Goal: Check status: Check status

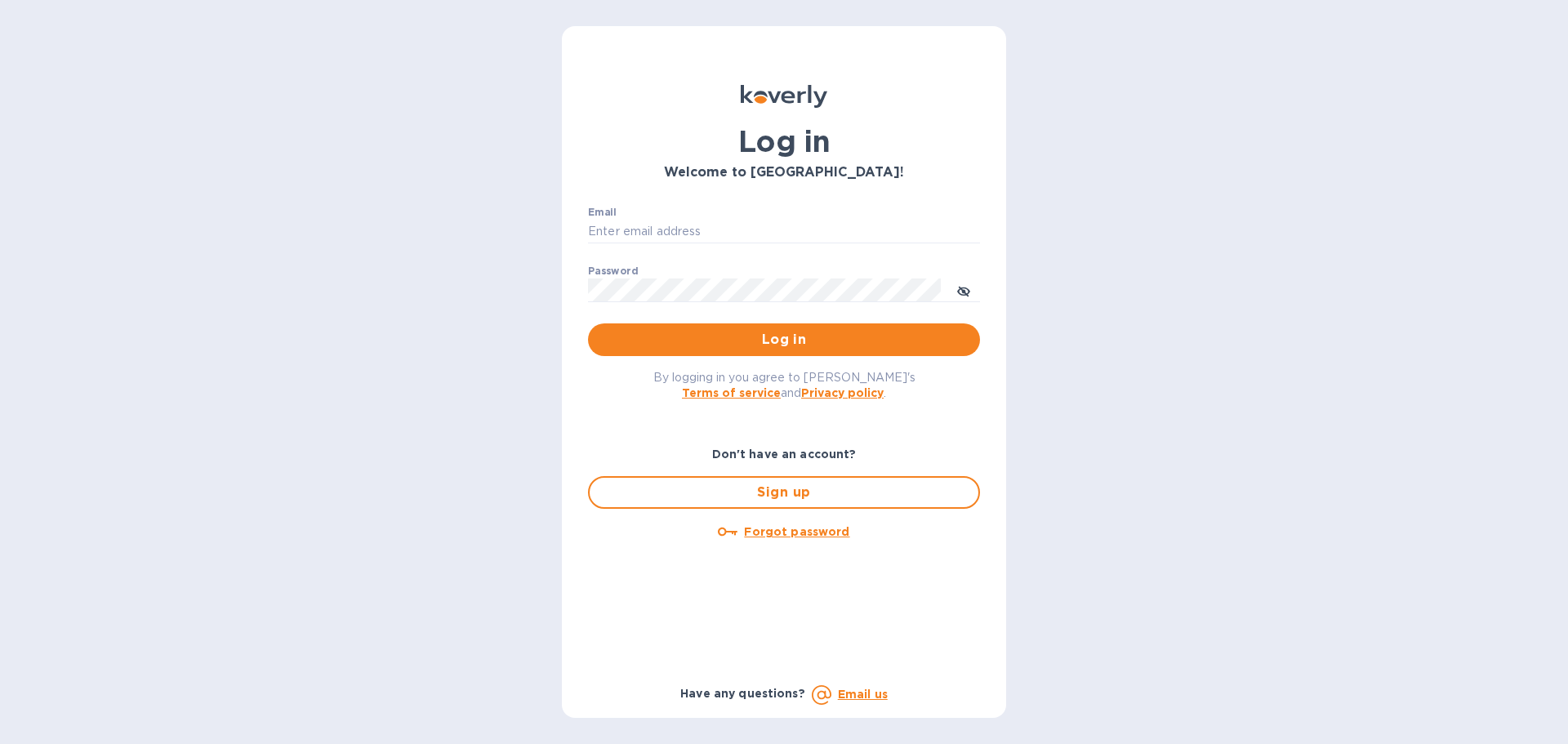
type input "richard.coleman@refreshgl.com"
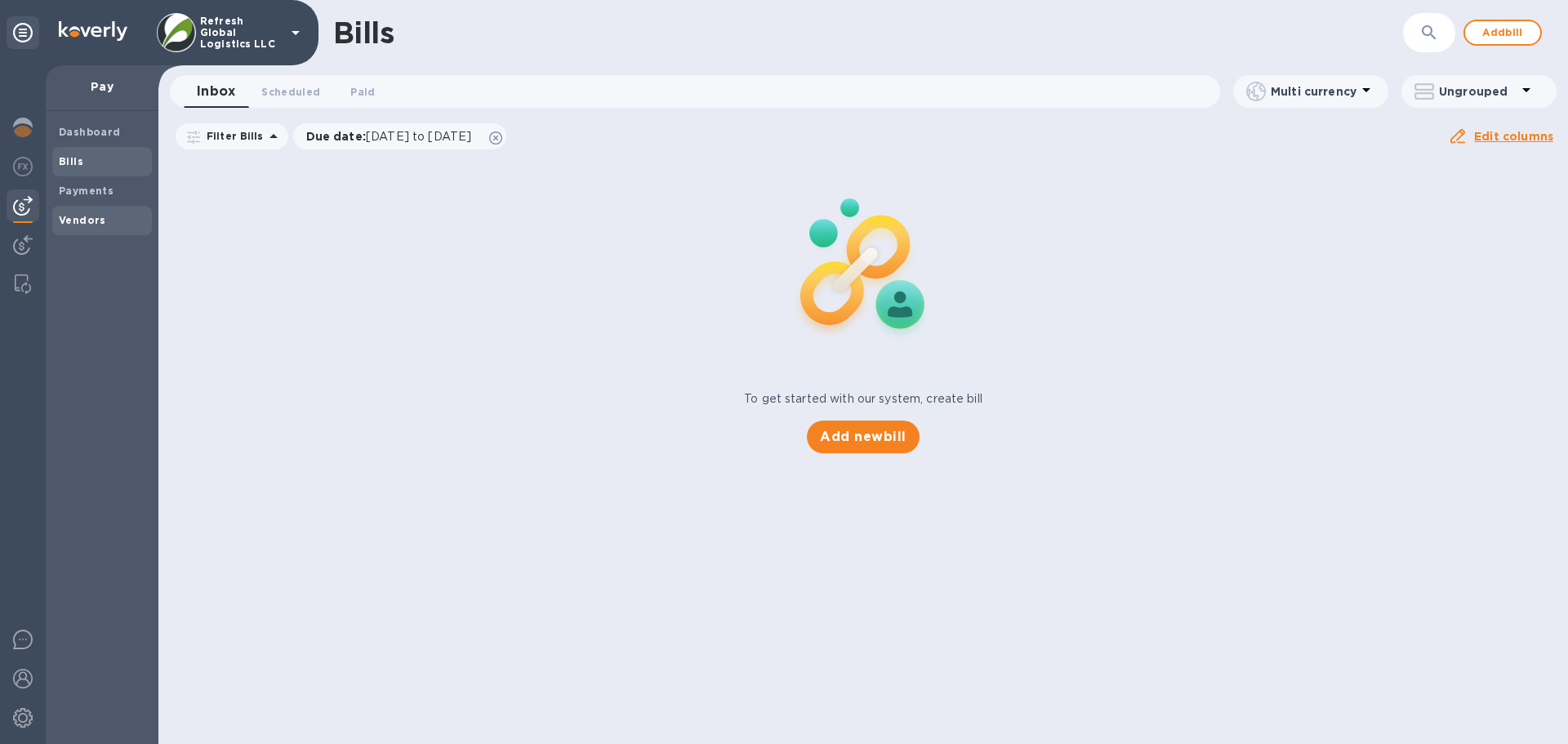
click at [81, 214] on b "Vendors" at bounding box center [82, 220] width 47 height 12
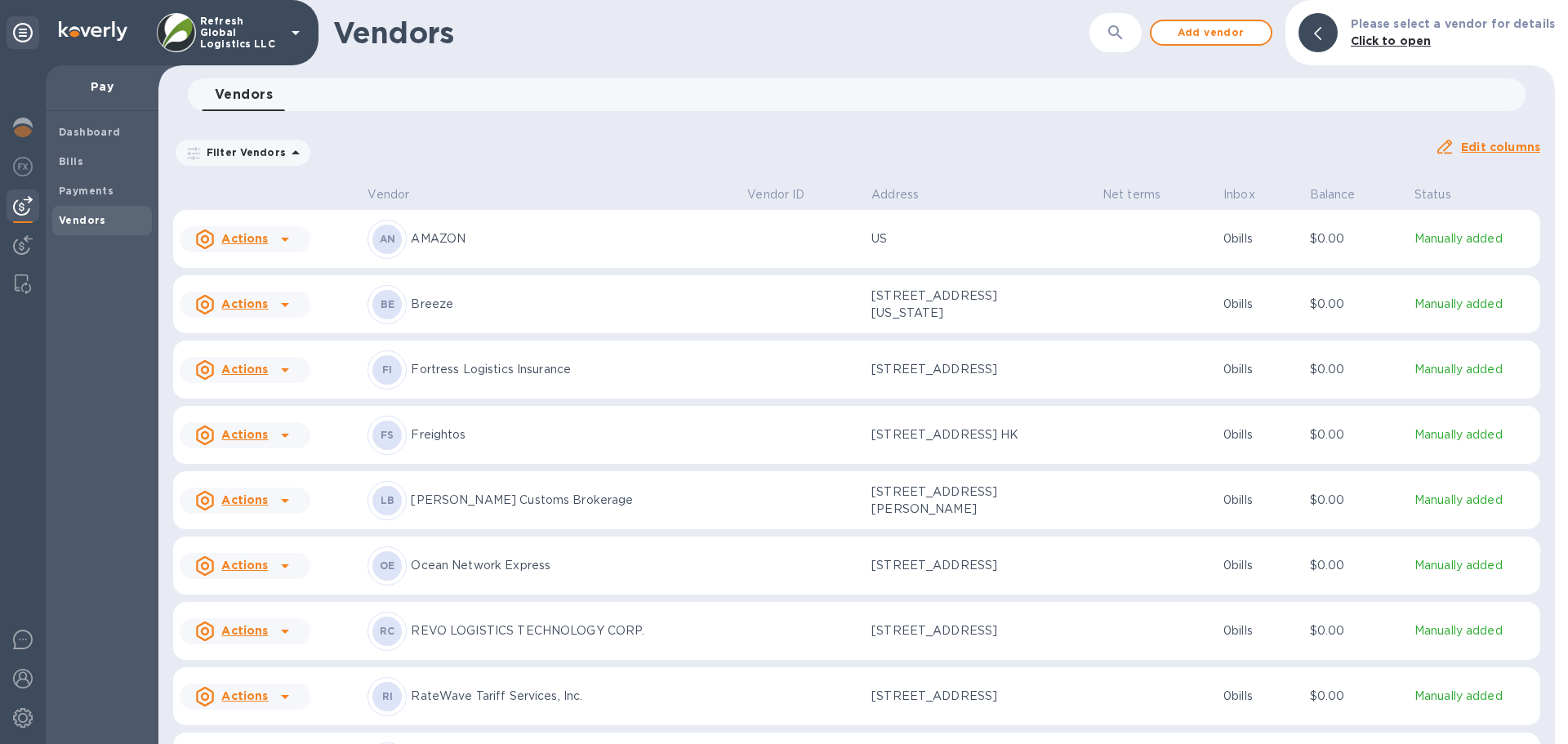
click at [451, 639] on p "REVO LOGISTICS TECHNOLOGY CORP." at bounding box center [572, 631] width 323 height 17
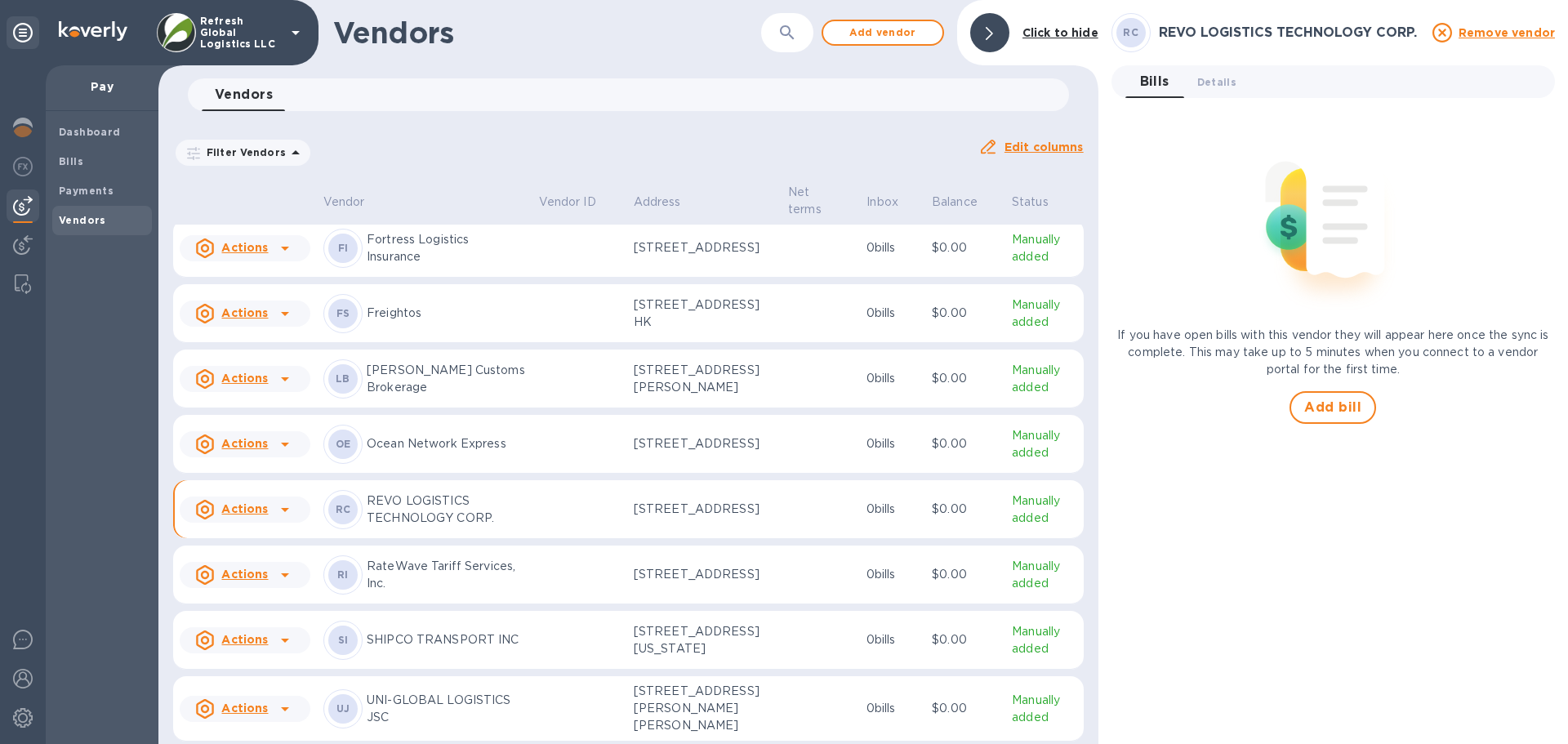
scroll to position [163, 0]
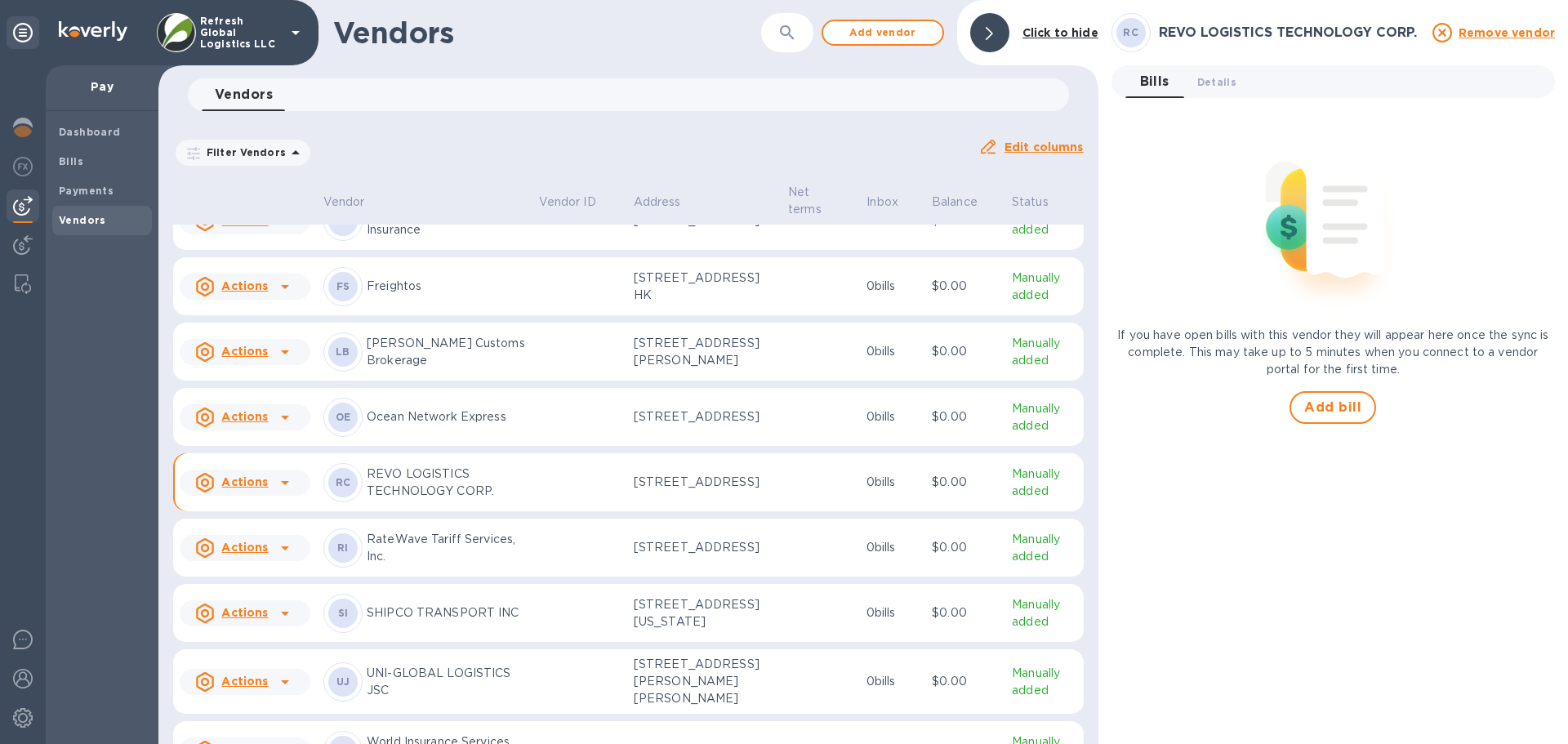
click at [277, 492] on icon at bounding box center [284, 482] width 20 height 20
click at [102, 190] on div at bounding box center [784, 372] width 1568 height 744
click at [90, 190] on b "Payments" at bounding box center [86, 190] width 55 height 12
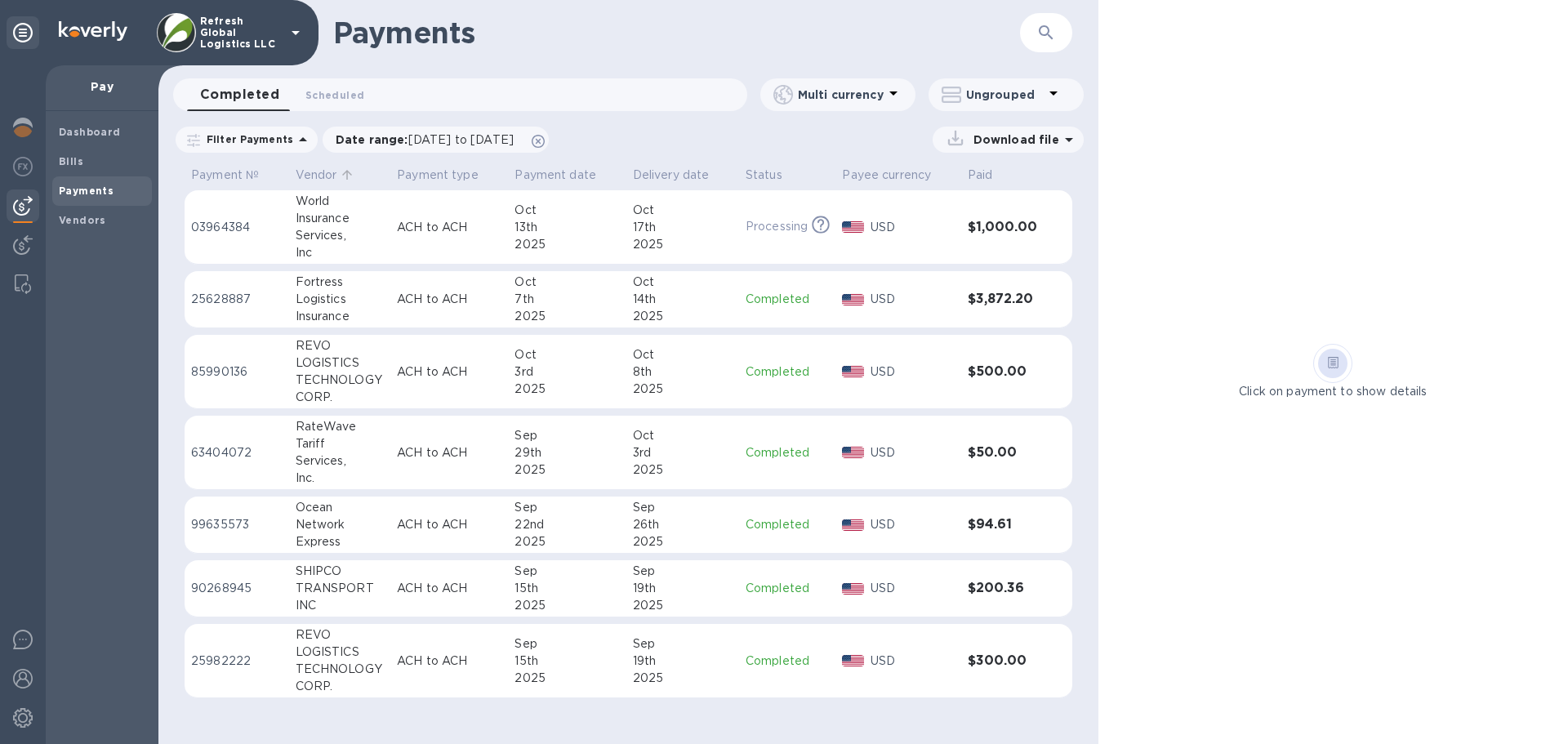
click at [310, 175] on p "Vendor" at bounding box center [316, 175] width 42 height 17
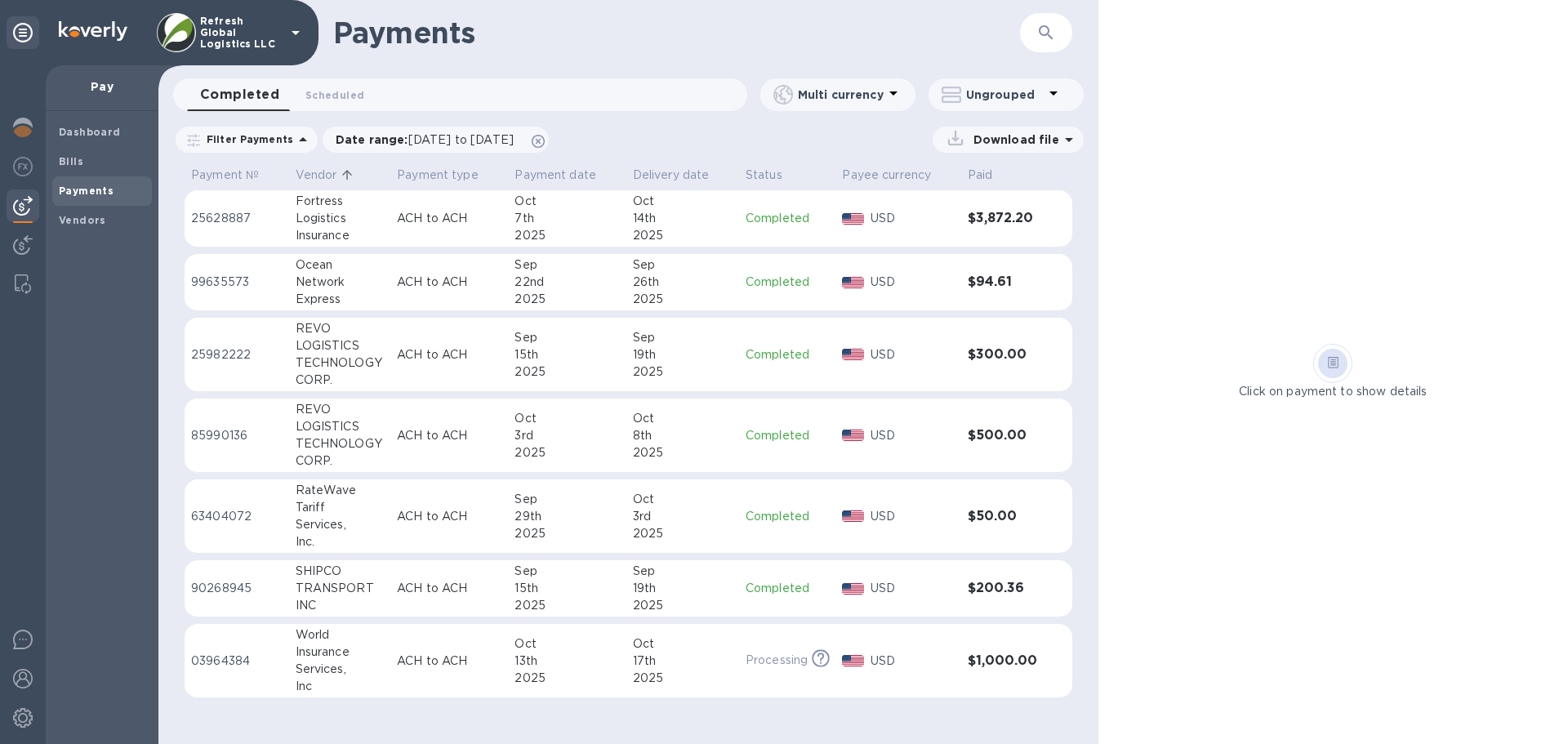
click at [423, 439] on p "ACH to ACH" at bounding box center [449, 435] width 105 height 17
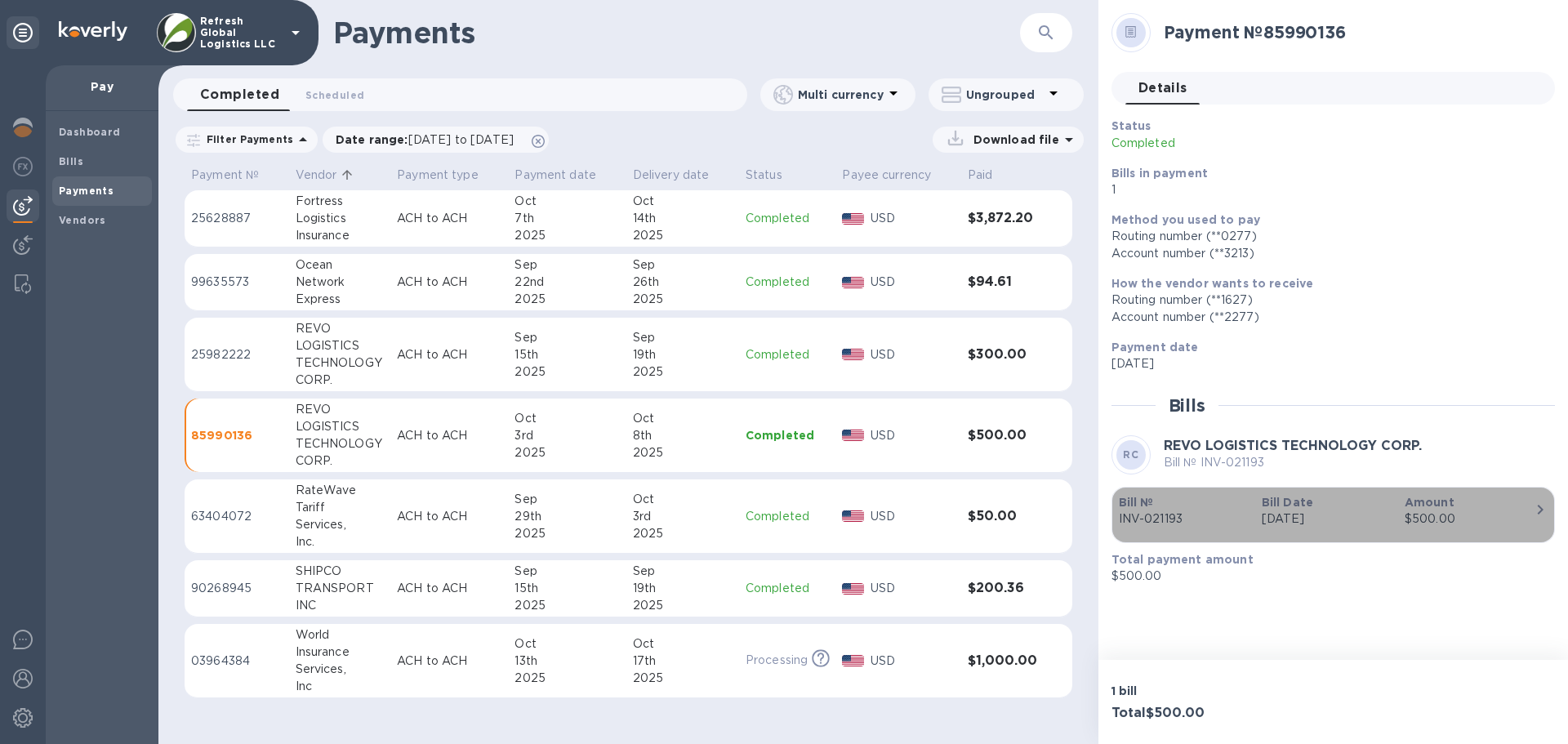
click at [1416, 520] on div "$500.00" at bounding box center [1469, 518] width 129 height 17
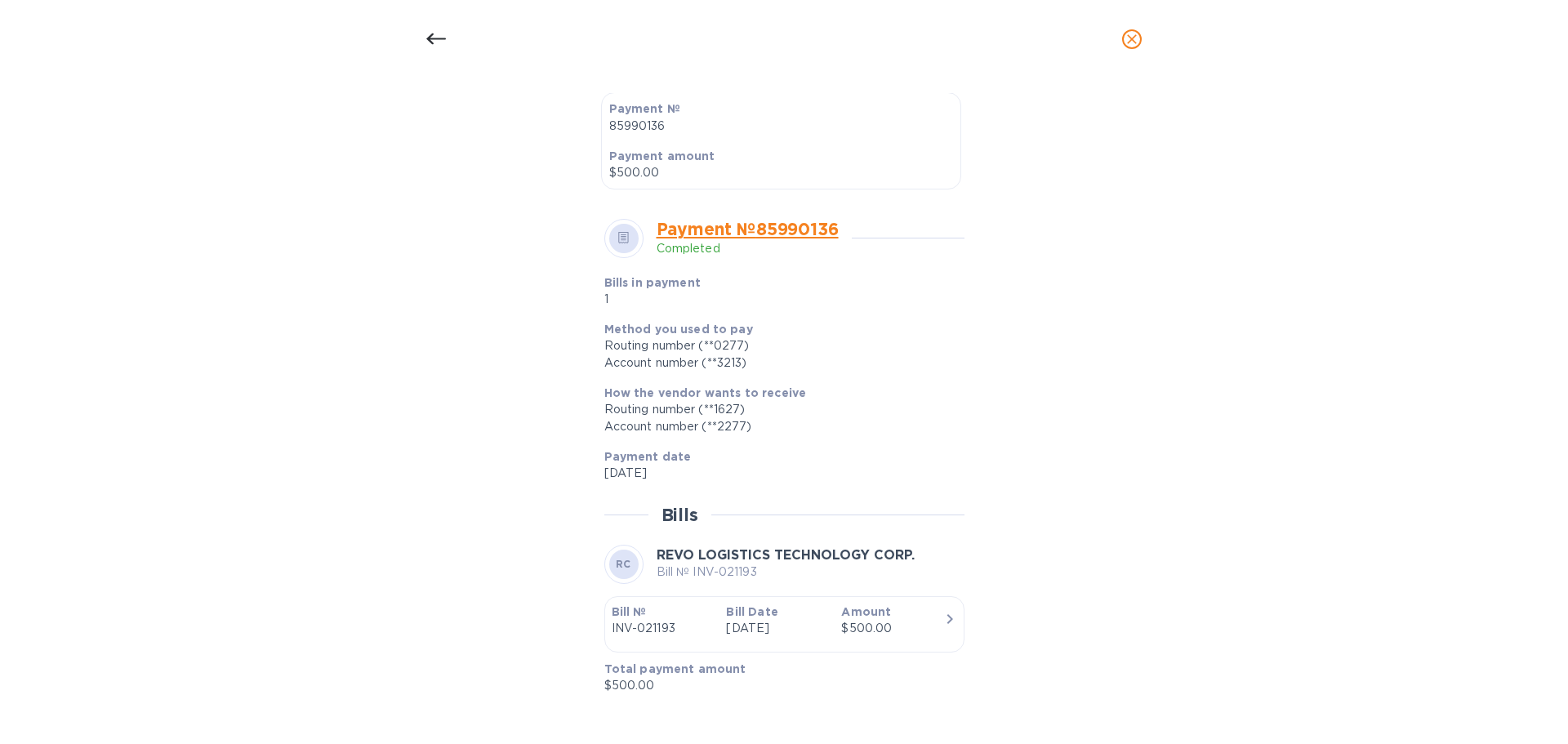
scroll to position [458, 0]
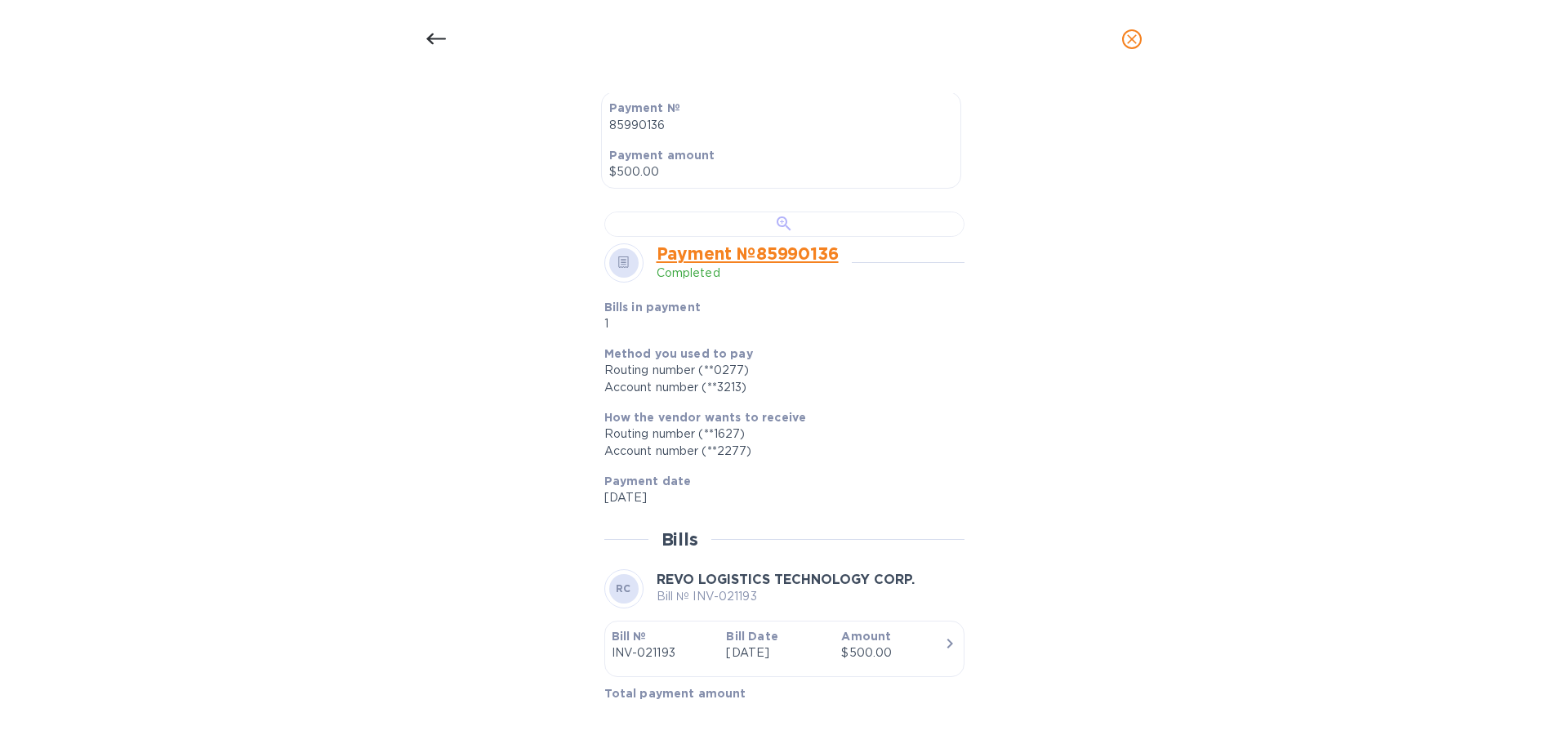
click at [739, 237] on div at bounding box center [784, 224] width 360 height 25
